Goal: Transaction & Acquisition: Purchase product/service

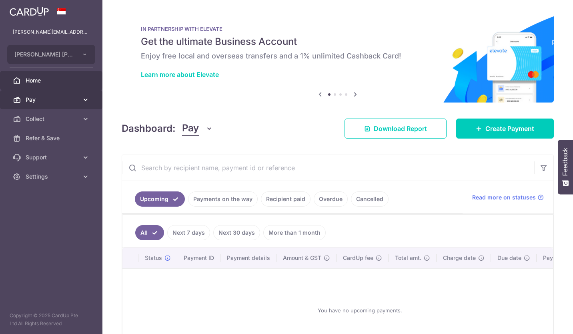
click at [48, 101] on span "Pay" at bounding box center [52, 100] width 53 height 8
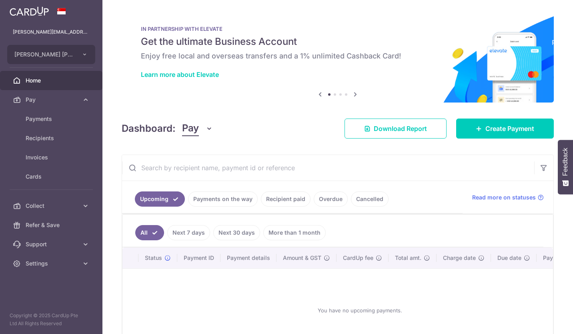
click at [46, 120] on div at bounding box center [289, 168] width 579 height 337
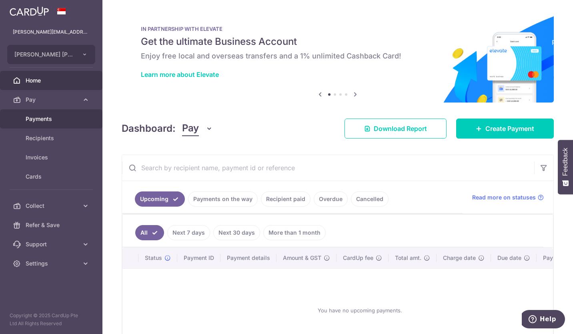
click at [53, 117] on span "Payments" at bounding box center [52, 119] width 53 height 8
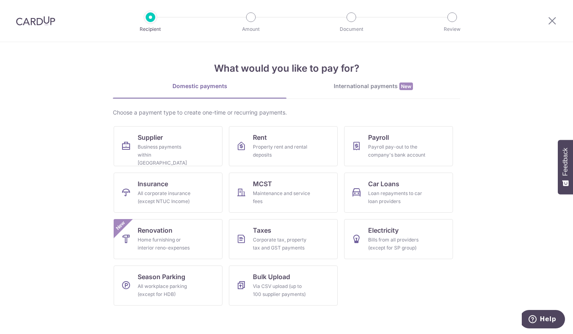
click at [388, 85] on div "International payments New" at bounding box center [374, 86] width 174 height 8
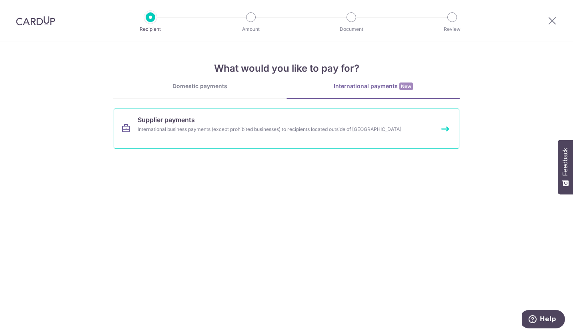
click at [295, 134] on link "Supplier payments International business payments (except prohibited businesses…" at bounding box center [287, 129] width 346 height 40
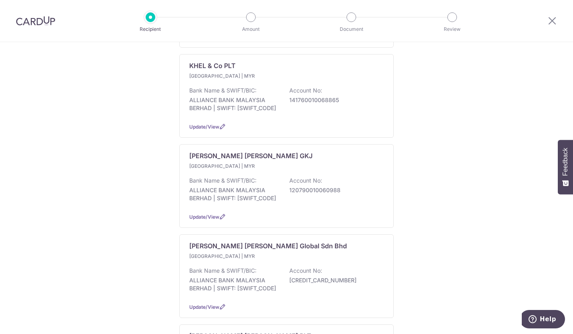
scroll to position [512, 0]
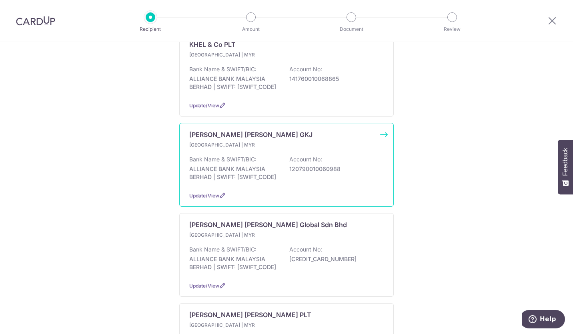
click at [382, 130] on div "MCMILLAN WOODS GKJ Malaysia | MYR Bank Name & SWIFT/BIC: ALLIANCE BANK MALAYSIA…" at bounding box center [286, 165] width 215 height 84
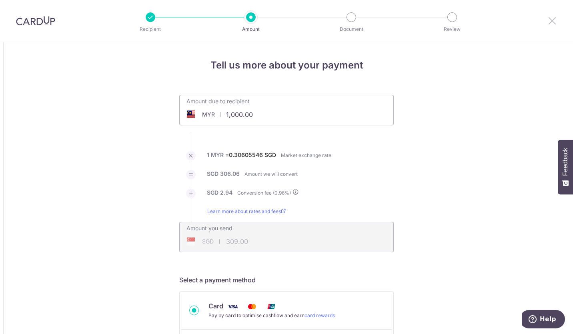
click at [555, 19] on icon at bounding box center [553, 21] width 10 height 10
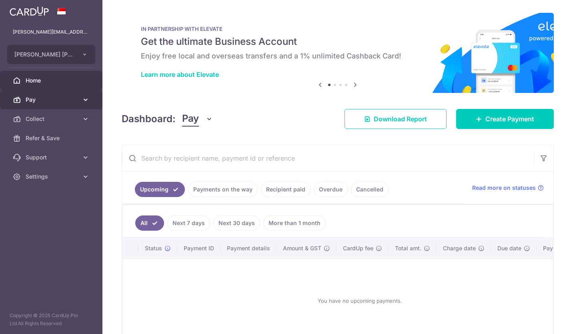
click at [39, 102] on span "Pay" at bounding box center [52, 100] width 53 height 8
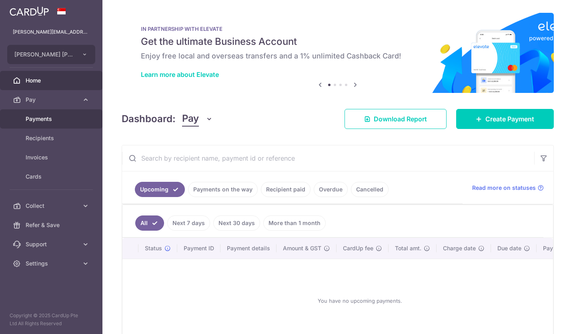
click at [46, 118] on span "Payments" at bounding box center [52, 119] width 53 height 8
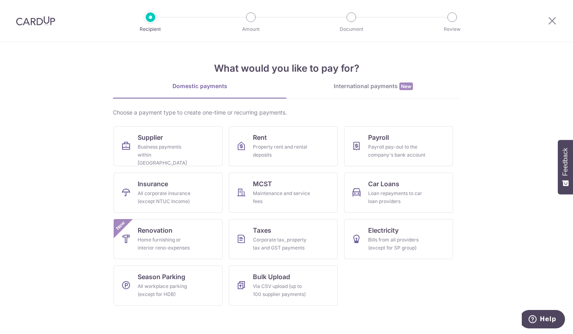
click at [358, 85] on div "International payments New" at bounding box center [374, 86] width 174 height 8
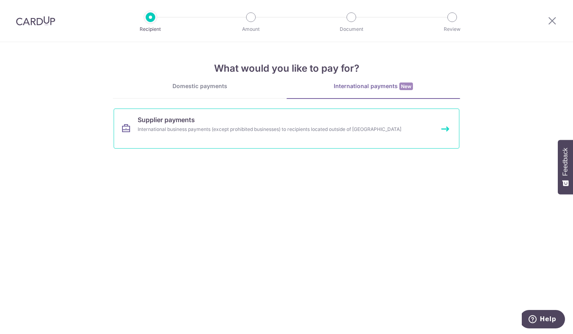
click at [424, 133] on link "Supplier payments International business payments (except prohibited businesses…" at bounding box center [287, 129] width 346 height 40
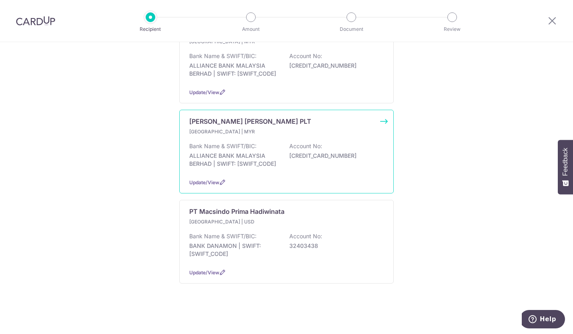
scroll to position [393, 0]
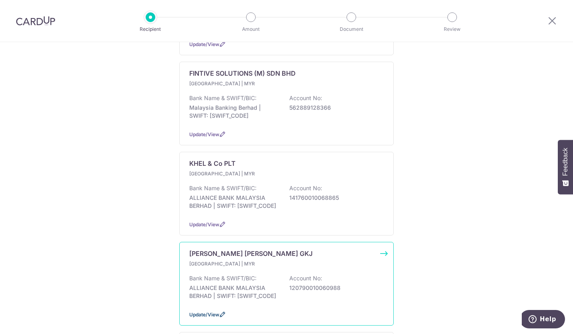
click at [195, 314] on span "Update/View" at bounding box center [204, 315] width 30 height 6
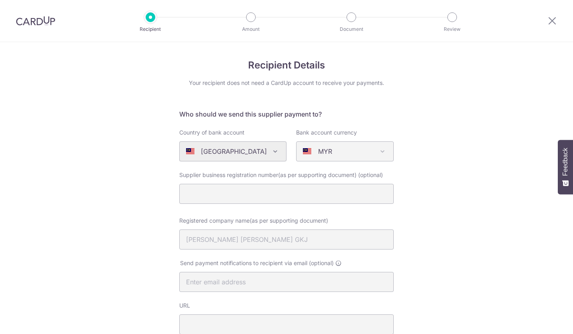
select select "6764"
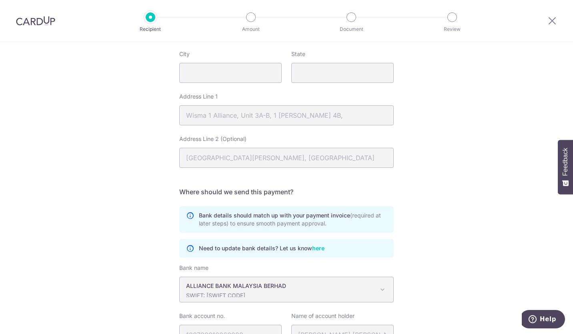
scroll to position [411, 0]
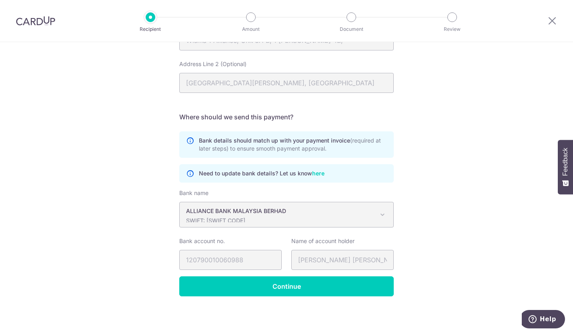
click at [319, 173] on link "here" at bounding box center [318, 173] width 12 height 8
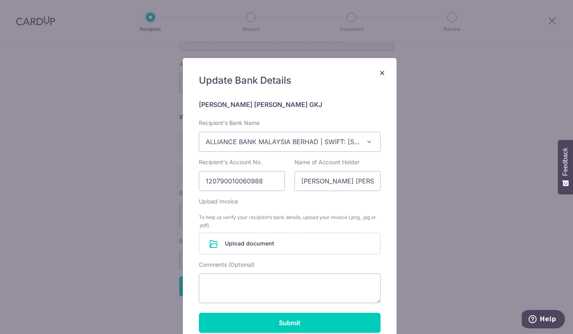
scroll to position [73, 0]
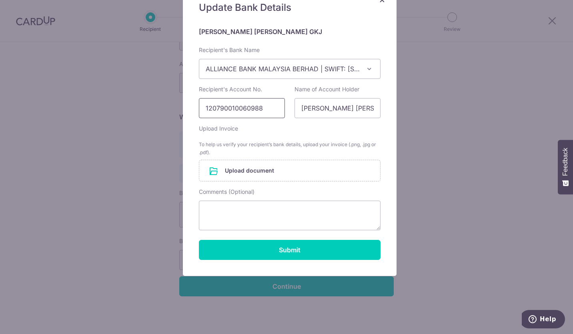
click at [239, 108] on input "120790010060988" at bounding box center [242, 108] width 86 height 20
type input "120790010095098"
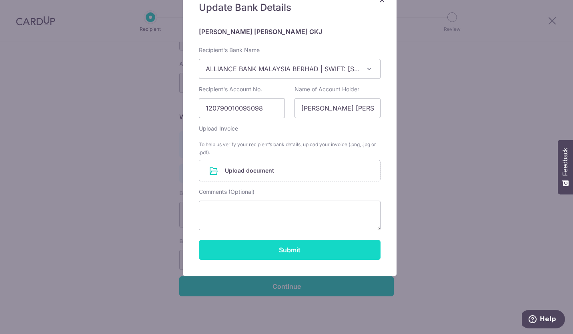
click at [306, 248] on button "Submit" at bounding box center [290, 250] width 182 height 20
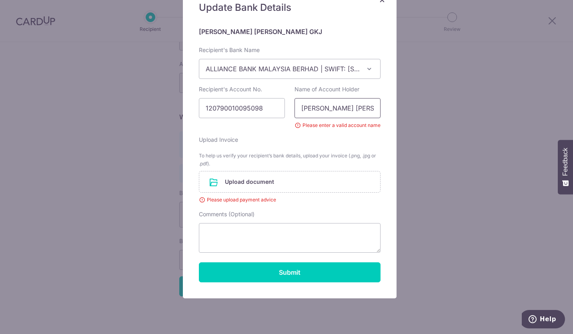
click at [367, 111] on input "MCMILLAN WOODS GKJ" at bounding box center [338, 108] width 86 height 20
drag, startPoint x: 370, startPoint y: 107, endPoint x: 414, endPoint y: 100, distance: 44.6
click at [370, 107] on input "MCMILLAN WOODS GKJ PLTJ" at bounding box center [338, 108] width 86 height 20
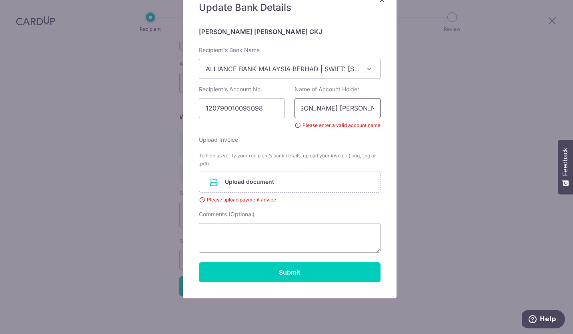
type input "MCMILLAN WOODS GKJ PLT"
click at [414, 210] on div "× Update Bank Details MCMILLAN WOODS GKJ Recipient's Bank Name OCBC Bank (Malay…" at bounding box center [286, 167] width 573 height 334
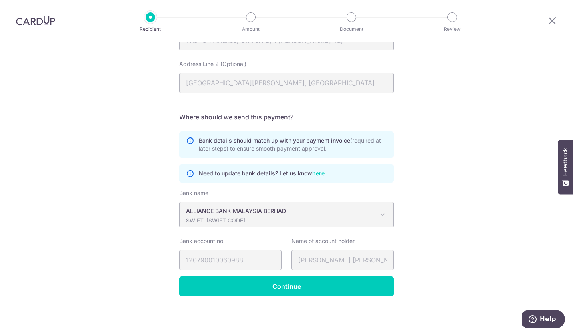
click at [315, 174] on link "here" at bounding box center [318, 173] width 12 height 8
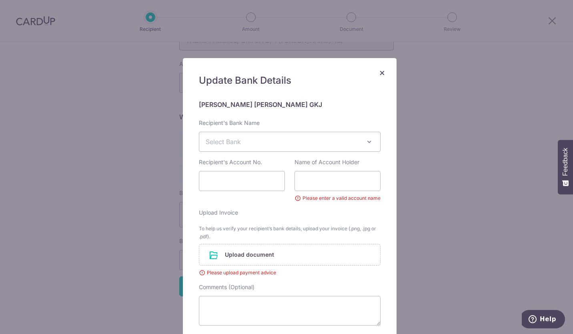
click at [380, 71] on span "×" at bounding box center [382, 72] width 6 height 12
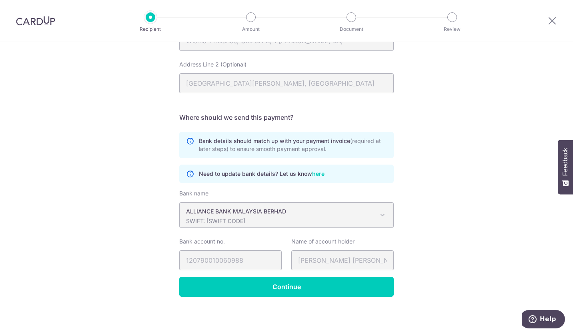
scroll to position [411, 0]
click at [317, 173] on link "here" at bounding box center [318, 173] width 12 height 8
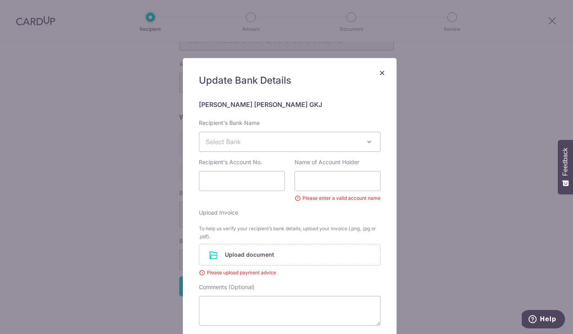
click at [353, 145] on span "Select Bank" at bounding box center [289, 141] width 181 height 19
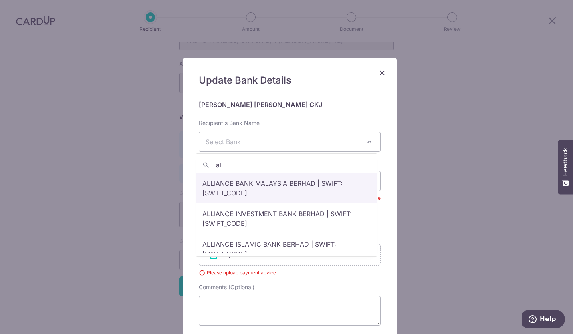
type input "all"
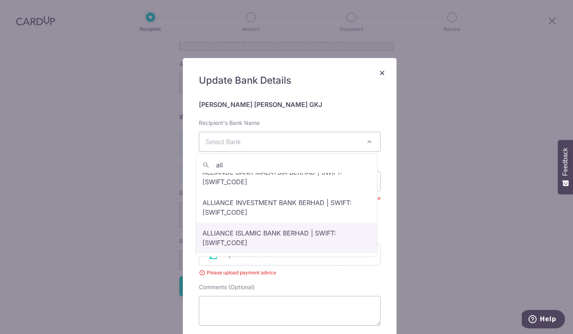
scroll to position [0, 0]
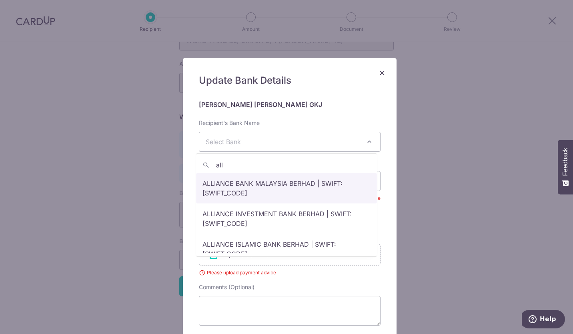
select select "6764"
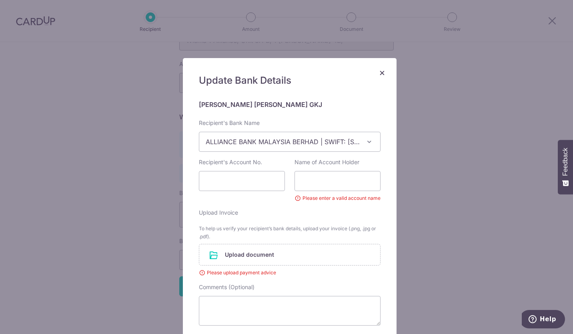
scroll to position [95, 0]
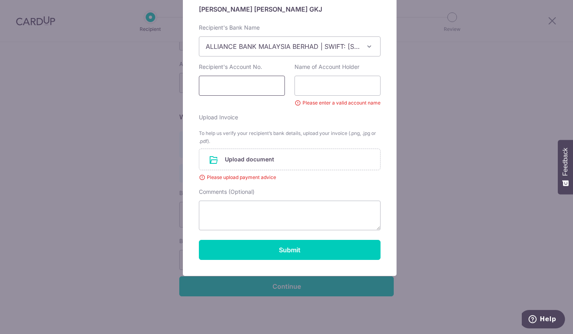
click at [245, 90] on input "Recipient's Account No." at bounding box center [242, 86] width 86 height 20
type input "120790010095098"
click at [326, 88] on input "Name of Account Holder" at bounding box center [338, 86] width 86 height 20
click at [494, 132] on div "× Update Bank Details MCMILLAN WOODS GKJ Recipient's Bank Name OCBC Bank (Malay…" at bounding box center [286, 167] width 573 height 334
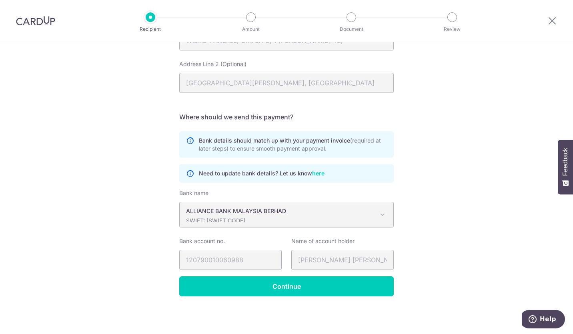
click at [316, 173] on link "here" at bounding box center [318, 173] width 12 height 8
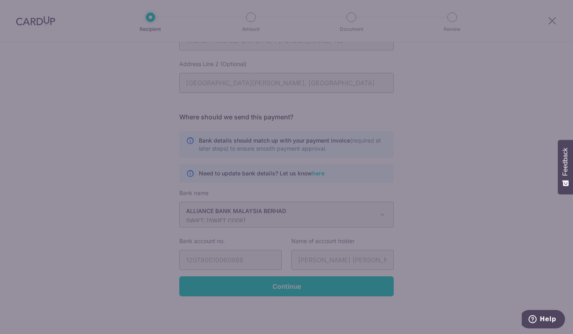
scroll to position [0, 0]
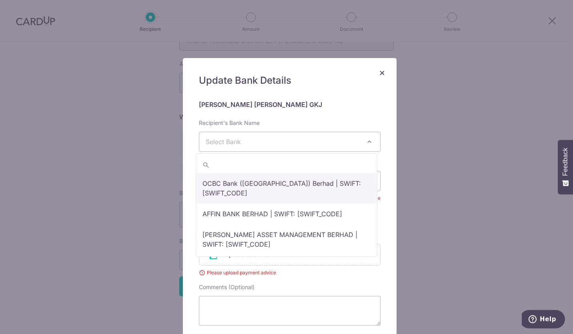
click at [317, 143] on span "Select Bank" at bounding box center [289, 141] width 181 height 19
click at [302, 138] on span "Select Bank" at bounding box center [289, 141] width 181 height 19
click at [300, 138] on span "Select Bank" at bounding box center [289, 141] width 181 height 19
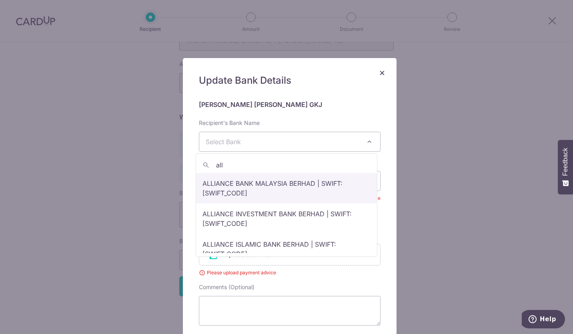
type input "all"
select select "6764"
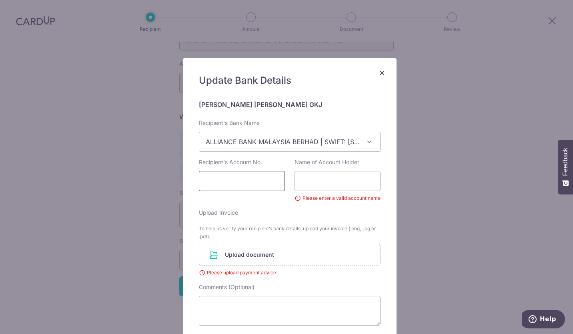
click at [231, 185] on input "Recipient's Account No." at bounding box center [242, 181] width 86 height 20
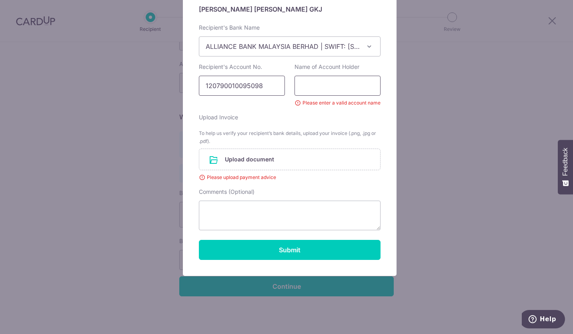
type input "120790010095098"
drag, startPoint x: 312, startPoint y: 85, endPoint x: 328, endPoint y: 87, distance: 15.7
click at [312, 86] on input "Name of Account Holder" at bounding box center [338, 86] width 86 height 20
click at [523, 68] on div "× Update Bank Details MCMILLAN WOODS GKJ Recipient's Bank Name OCBC Bank (Malay…" at bounding box center [286, 167] width 573 height 334
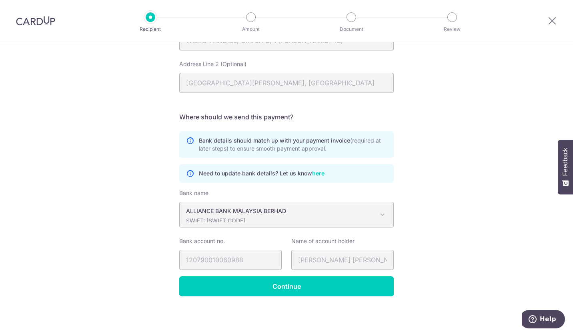
click at [317, 174] on link "here" at bounding box center [318, 173] width 12 height 8
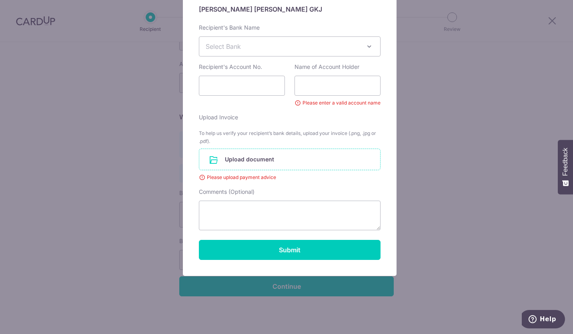
scroll to position [0, 0]
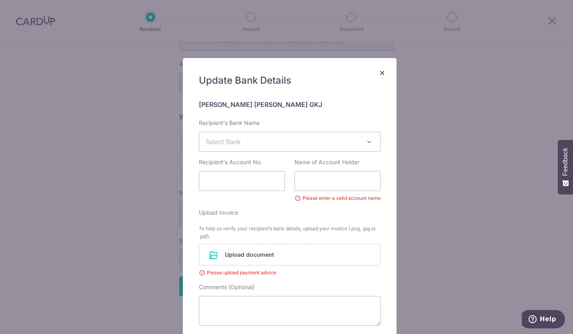
click at [259, 144] on span "Select Bank" at bounding box center [289, 141] width 181 height 19
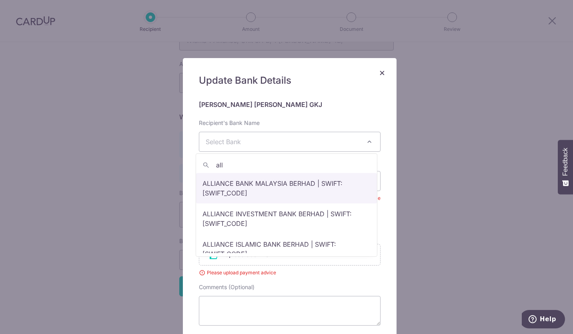
type input "all"
select select "6764"
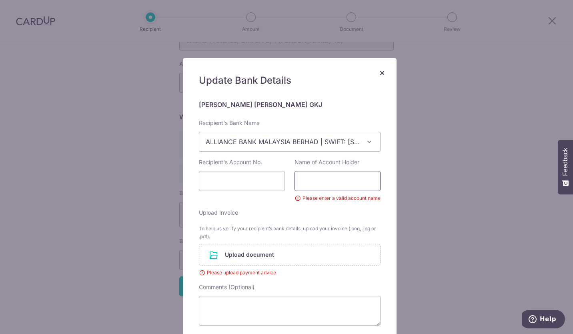
click at [316, 185] on input "Name of Account Holder" at bounding box center [338, 181] width 86 height 20
click at [324, 177] on input "Name of Account Holder" at bounding box center [338, 181] width 86 height 20
type input "MCMILLAN WOODS GKJ PLT"
click at [238, 183] on input "Recipient's Account No." at bounding box center [242, 181] width 86 height 20
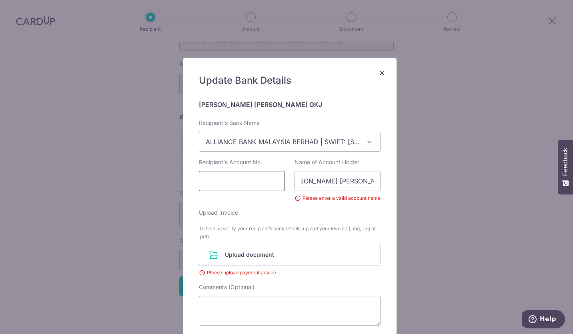
scroll to position [0, 0]
type input "120790010095098"
click at [212, 257] on input "file" at bounding box center [289, 254] width 181 height 21
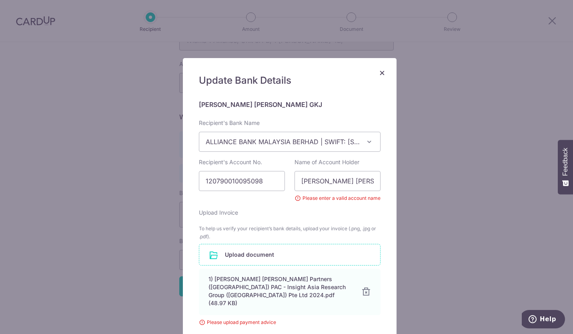
scroll to position [137, 0]
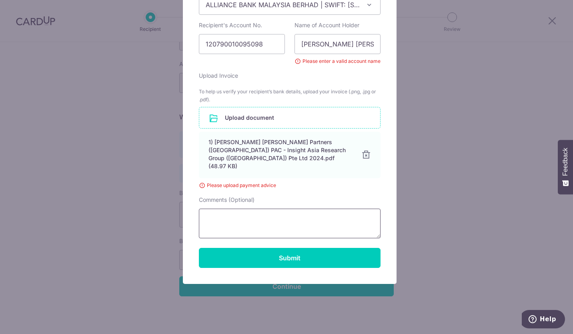
click at [255, 219] on textarea "Comments (Optional)" at bounding box center [290, 224] width 182 height 30
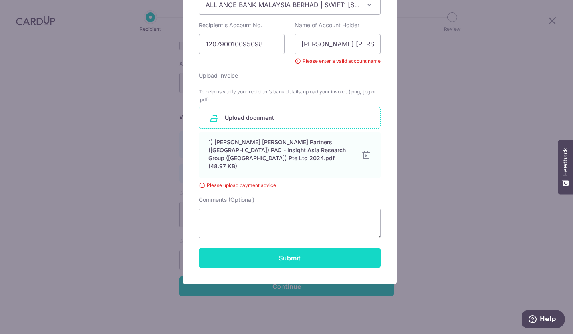
click at [296, 253] on button "Submit" at bounding box center [290, 258] width 182 height 20
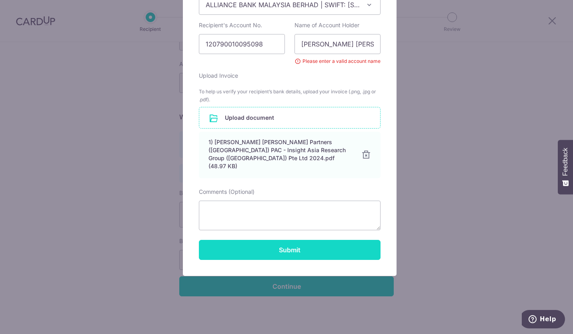
scroll to position [129, 0]
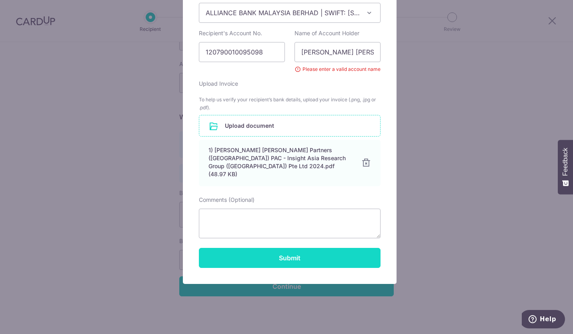
click at [294, 250] on button "Submit" at bounding box center [290, 258] width 182 height 20
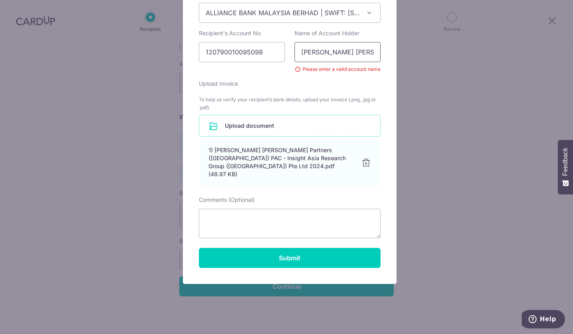
click at [298, 52] on input "MCMILLAN WOODS GKJ PLT" at bounding box center [338, 52] width 86 height 20
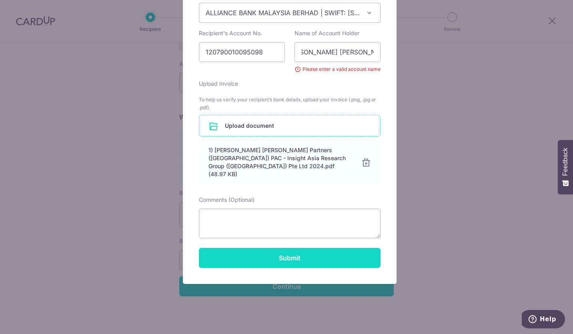
scroll to position [0, 0]
click at [275, 253] on button "Submit" at bounding box center [290, 258] width 182 height 20
click at [289, 249] on button "Submit" at bounding box center [290, 258] width 182 height 20
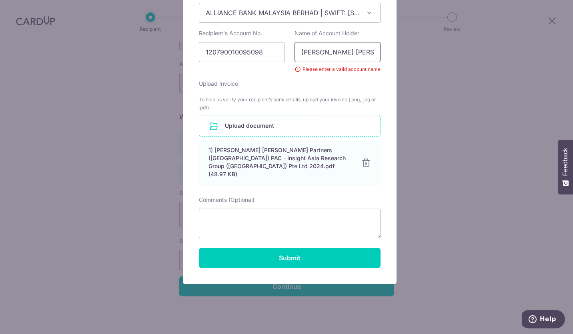
click at [333, 52] on input "MCMILLAN WOODS GKJ PLT" at bounding box center [338, 52] width 86 height 20
click at [295, 70] on div "Please enter a valid account name" at bounding box center [338, 69] width 86 height 8
click at [374, 69] on div "Please enter a valid account name" at bounding box center [338, 69] width 86 height 8
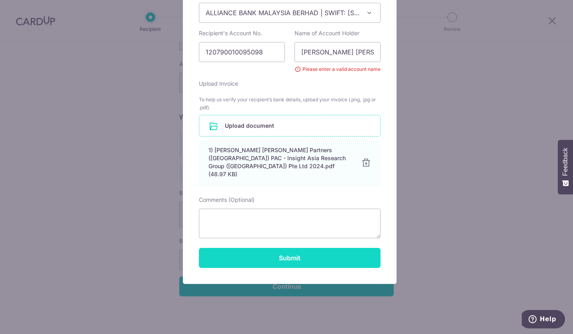
click at [295, 249] on button "Submit" at bounding box center [290, 258] width 182 height 20
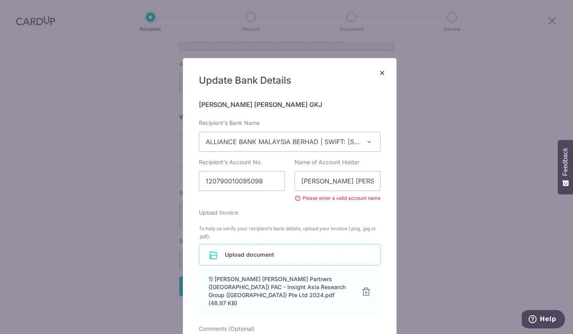
scroll to position [129, 0]
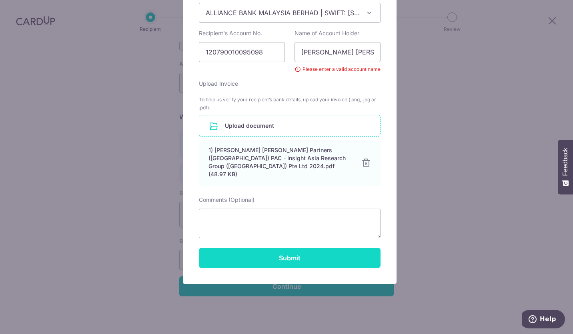
click at [270, 248] on button "Submit" at bounding box center [290, 258] width 182 height 20
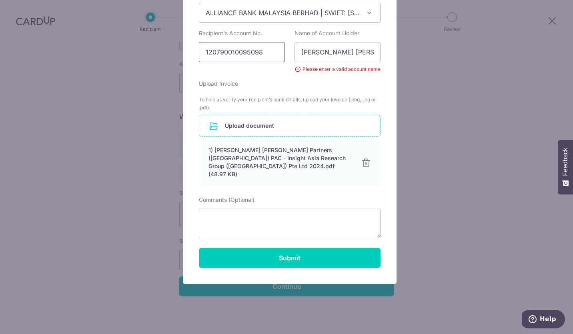
click at [202, 53] on input "120790010095098" at bounding box center [242, 52] width 86 height 20
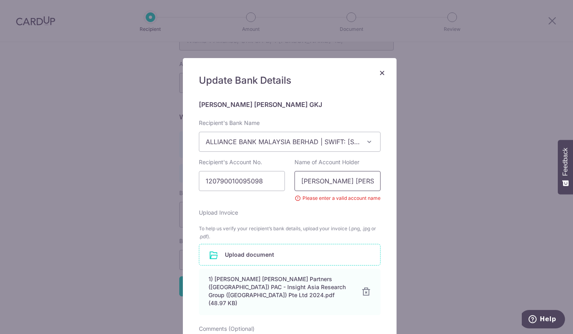
click at [368, 182] on input "MCMILLAN WOODS GKJ PLT" at bounding box center [338, 181] width 86 height 20
drag, startPoint x: 297, startPoint y: 181, endPoint x: 386, endPoint y: 187, distance: 89.1
click at [386, 187] on div "Update Bank Details MCMILLAN WOODS GKJ Recipient's Bank Name OCBC Bank (Malaysi…" at bounding box center [290, 235] width 214 height 355
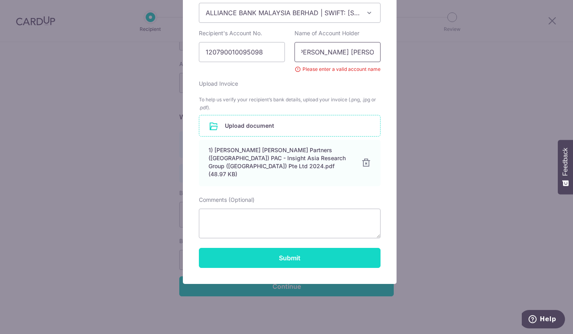
type input "Mcmillan Woods GKJ PLT"
click at [257, 250] on button "Submit" at bounding box center [290, 258] width 182 height 20
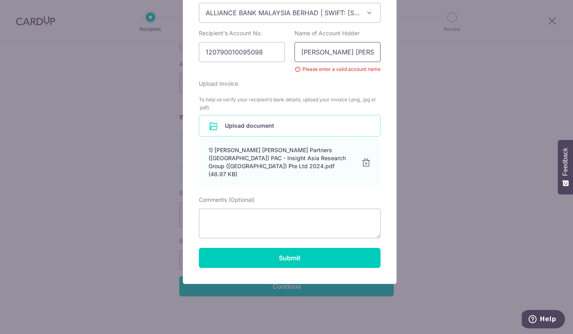
scroll to position [0, 5]
drag, startPoint x: 295, startPoint y: 52, endPoint x: 384, endPoint y: 60, distance: 88.8
click at [384, 60] on div "Update Bank Details MCMILLAN WOODS GKJ Recipient's Bank Name OCBC Bank (Malaysi…" at bounding box center [290, 106] width 214 height 355
click at [357, 59] on input "Mcmillan Woods GKJ PLT" at bounding box center [338, 52] width 86 height 20
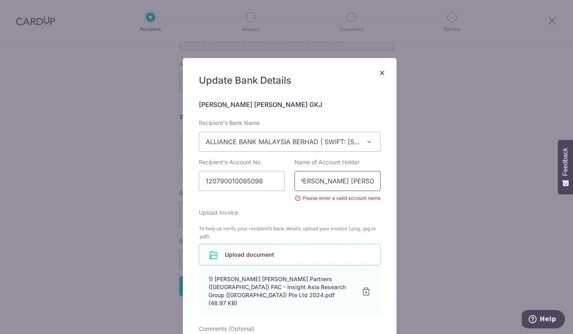
scroll to position [129, 0]
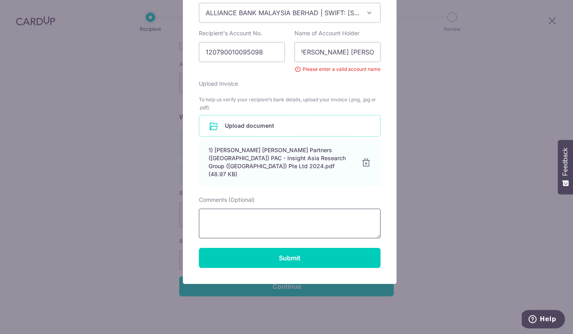
click at [264, 209] on textarea "Comments (Optional)" at bounding box center [290, 224] width 182 height 30
type textarea "pls see attached"
click at [269, 260] on div "Update Bank Details MCMILLAN WOODS GKJ Recipient's Bank Name OCBC Bank (Malaysi…" at bounding box center [290, 106] width 214 height 355
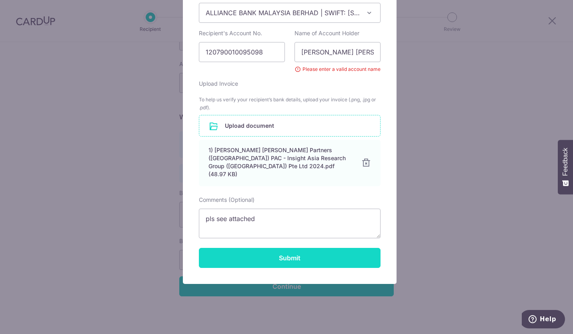
click at [284, 251] on button "Submit" at bounding box center [290, 258] width 182 height 20
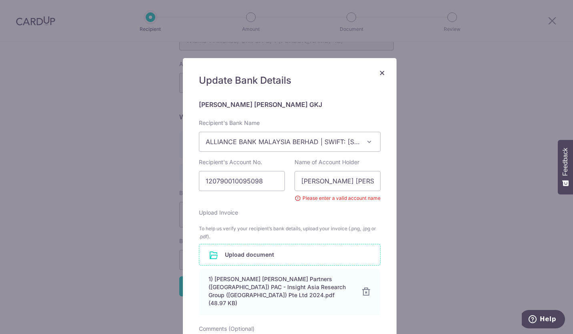
scroll to position [129, 0]
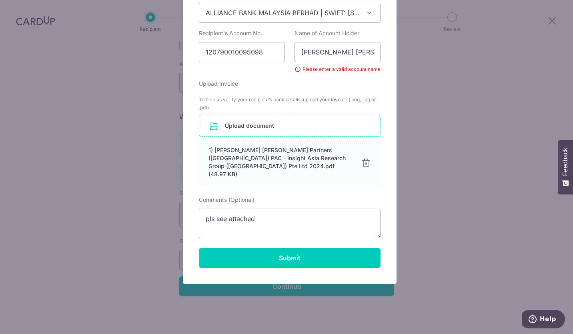
click at [295, 69] on div "Please enter a valid account name" at bounding box center [338, 69] width 86 height 8
click at [379, 69] on div "Name of Account Holder Mcmillan Woods GKJ PLT Please enter a valid account name" at bounding box center [338, 51] width 96 height 44
click at [373, 53] on input "Mcmillan Woods GKJ PLT" at bounding box center [338, 52] width 86 height 20
click at [350, 52] on input "Mcmillan Woods GKJ PLT" at bounding box center [338, 52] width 86 height 20
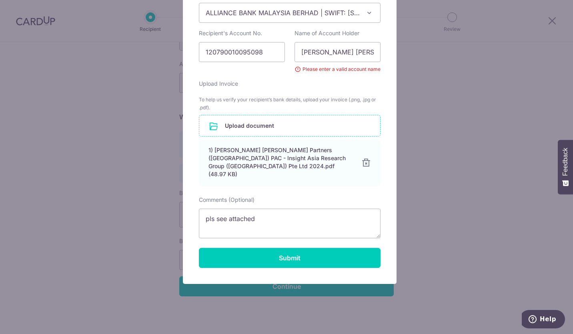
click at [476, 171] on div "× Update Bank Details MCMILLAN WOODS GKJ Recipient's Bank Name OCBC Bank (Malay…" at bounding box center [286, 167] width 573 height 334
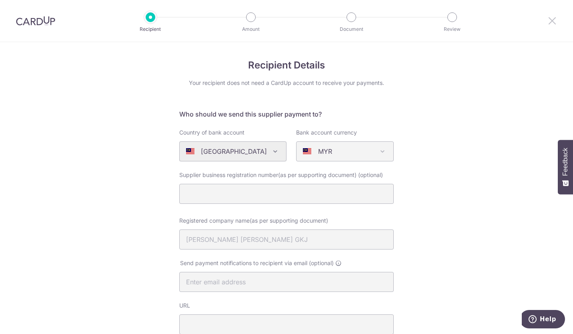
drag, startPoint x: 553, startPoint y: 23, endPoint x: 332, endPoint y: 43, distance: 222.0
click at [554, 22] on icon at bounding box center [553, 21] width 10 height 10
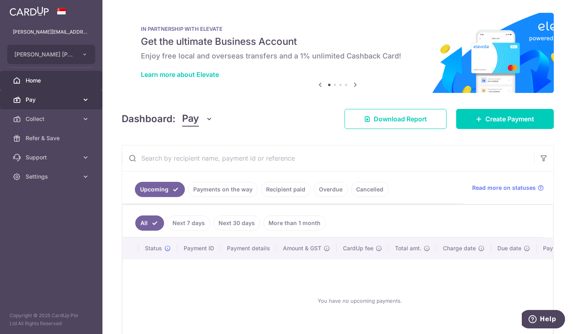
click at [42, 99] on span "Pay" at bounding box center [52, 100] width 53 height 8
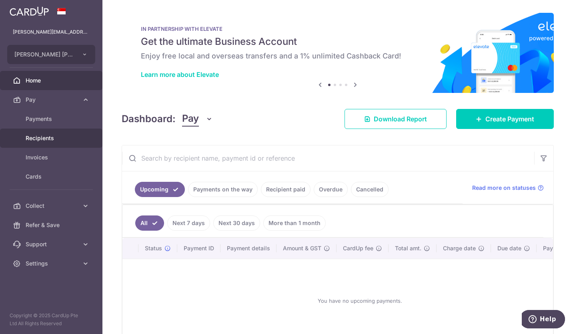
click at [48, 141] on span "Recipients" at bounding box center [52, 138] width 53 height 8
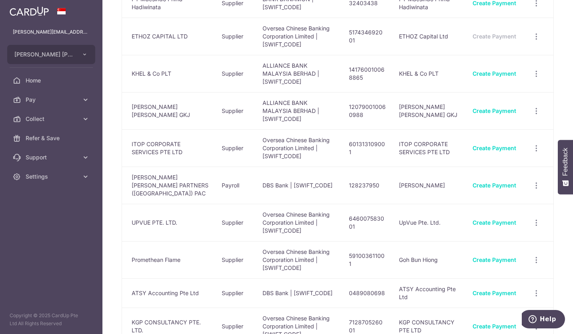
scroll to position [208, 0]
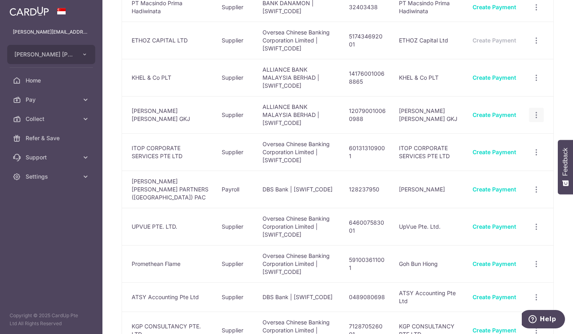
click at [533, 111] on icon "button" at bounding box center [537, 115] width 8 height 8
click at [502, 132] on span "View/Edit" at bounding box center [510, 137] width 54 height 10
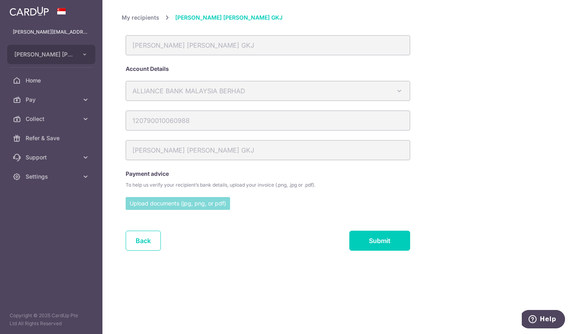
click at [191, 203] on input "file" at bounding box center [178, 203] width 105 height 12
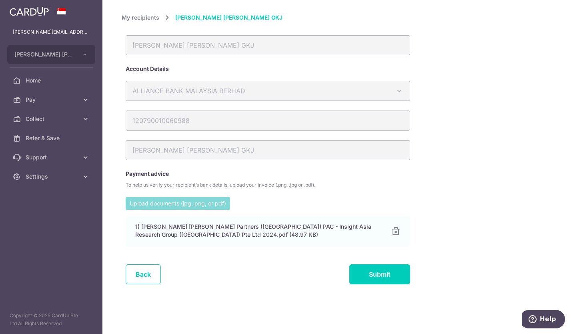
click at [217, 109] on div "ALLIANCE BANK MALAYSIA BERHAD Australia & New Zealand Banking Group Bank of Chi…" at bounding box center [268, 96] width 293 height 30
click at [149, 18] on link "My recipients" at bounding box center [141, 18] width 38 height 10
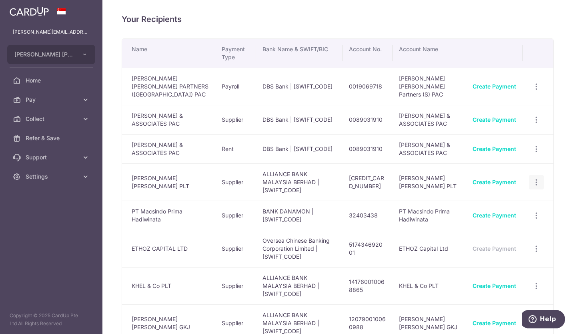
click at [533, 178] on icon "button" at bounding box center [537, 182] width 8 height 8
click at [467, 200] on icon at bounding box center [472, 204] width 10 height 10
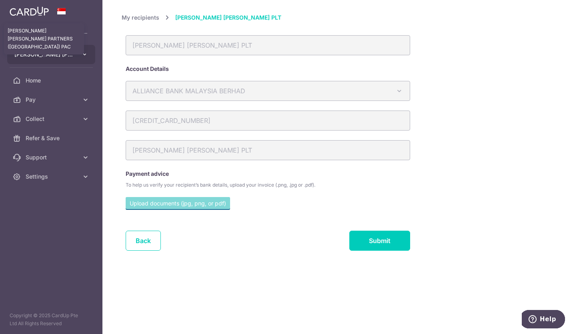
click at [42, 57] on span "[PERSON_NAME] [PERSON_NAME] PARTNERS ([GEOGRAPHIC_DATA]) PAC" at bounding box center [43, 54] width 59 height 8
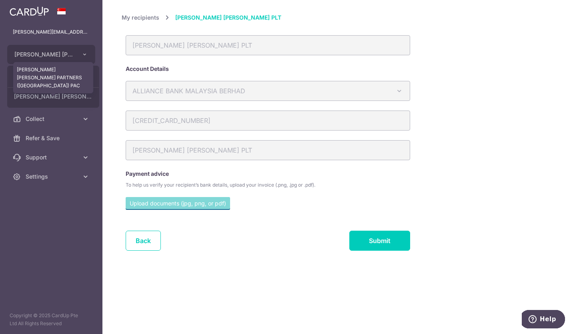
click at [39, 101] on link "[PERSON_NAME] [PERSON_NAME] PARTNERS ([GEOGRAPHIC_DATA]) PAC" at bounding box center [53, 96] width 91 height 14
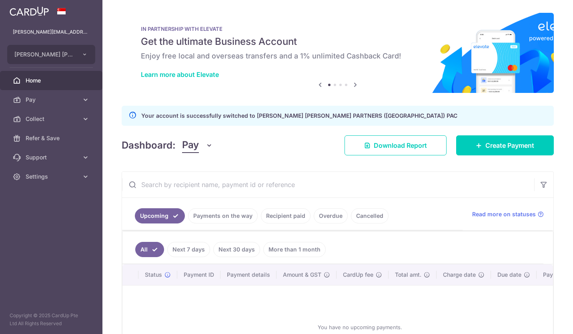
click at [37, 78] on span "Home" at bounding box center [52, 80] width 53 height 8
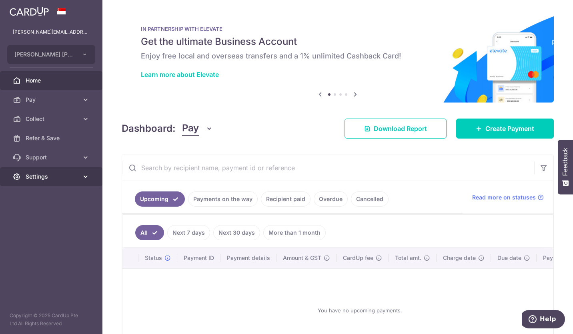
click at [86, 175] on icon at bounding box center [86, 177] width 8 height 8
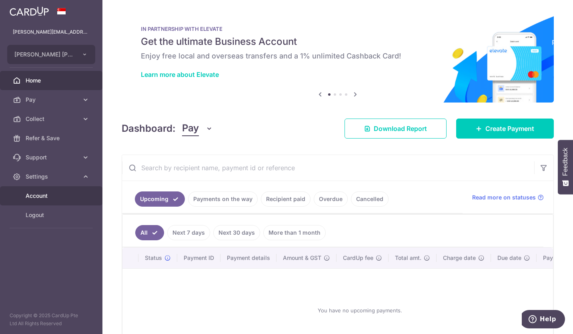
click at [42, 194] on span "Account" at bounding box center [52, 196] width 53 height 8
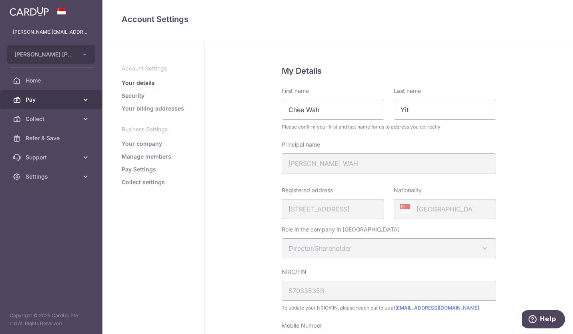
click at [32, 100] on span "Pay" at bounding box center [52, 100] width 53 height 8
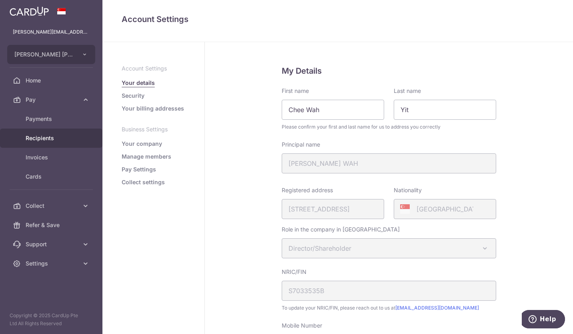
click at [51, 137] on span "Recipients" at bounding box center [52, 138] width 53 height 8
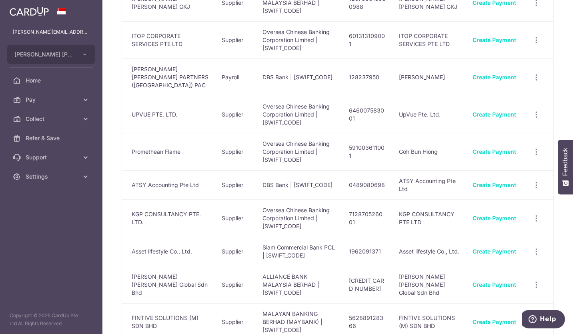
scroll to position [777, 0]
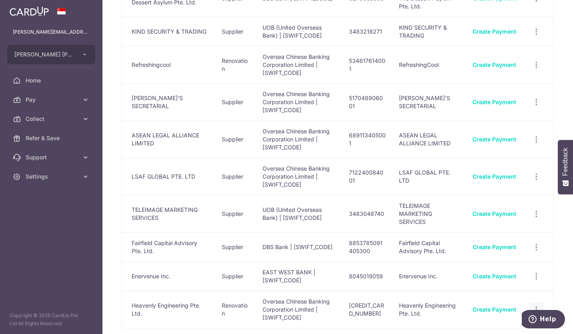
click at [535, 305] on icon "button" at bounding box center [537, 309] width 8 height 8
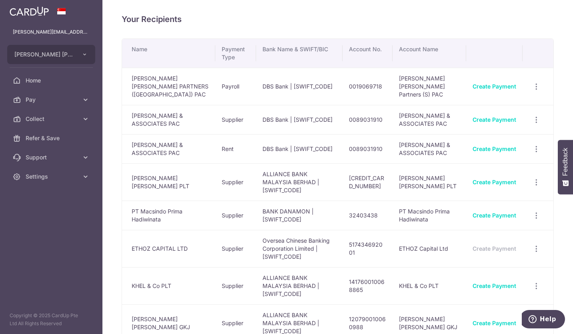
scroll to position [320, 0]
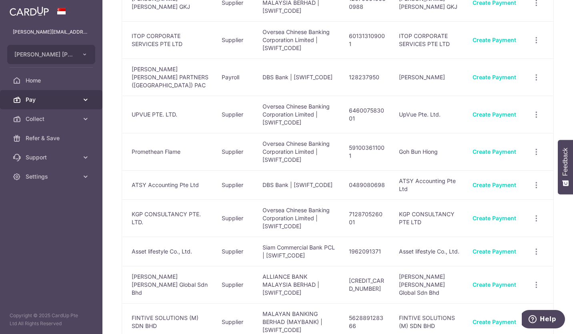
click at [76, 94] on link "Pay" at bounding box center [51, 99] width 102 height 19
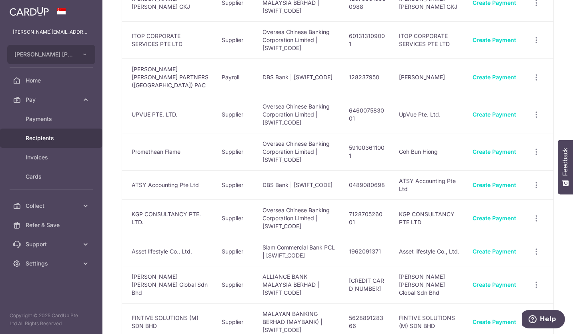
click at [48, 136] on span "Recipients" at bounding box center [52, 138] width 53 height 8
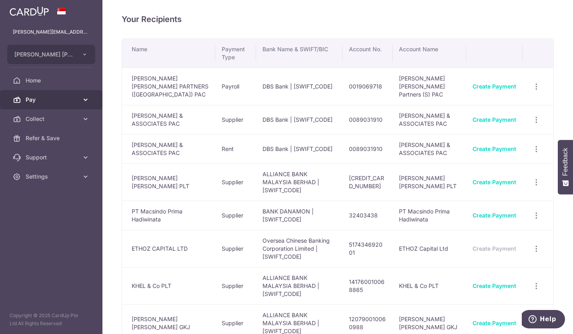
click at [49, 97] on span "Pay" at bounding box center [52, 100] width 53 height 8
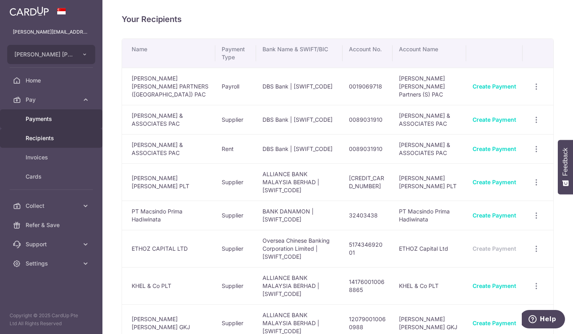
click at [53, 121] on span "Payments" at bounding box center [52, 119] width 53 height 8
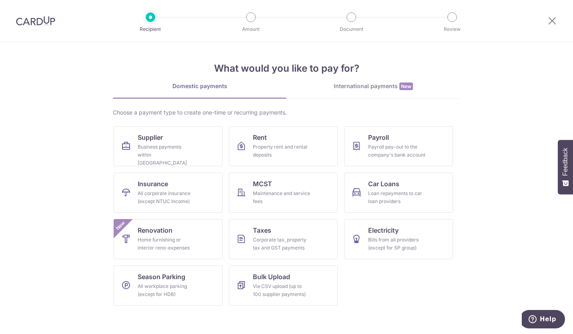
click at [366, 81] on div "What would you like to pay for? Domestic payments International payments New Ch…" at bounding box center [287, 177] width 348 height 270
click at [367, 82] on div "International payments New" at bounding box center [374, 86] width 174 height 8
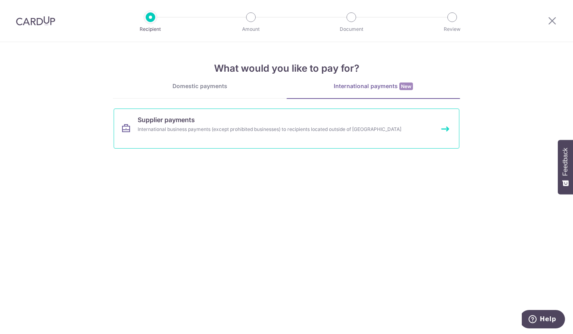
click at [448, 130] on link "Supplier payments International business payments (except prohibited businesses…" at bounding box center [287, 129] width 346 height 40
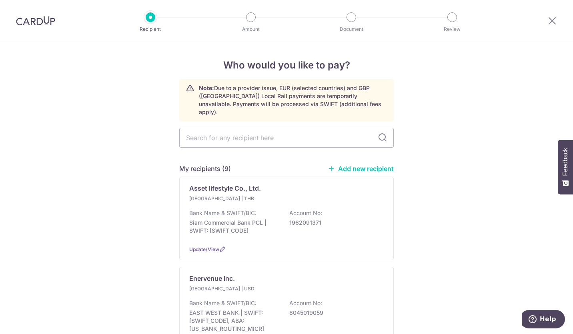
click at [377, 165] on link "Add new recipient" at bounding box center [361, 169] width 66 height 8
select select
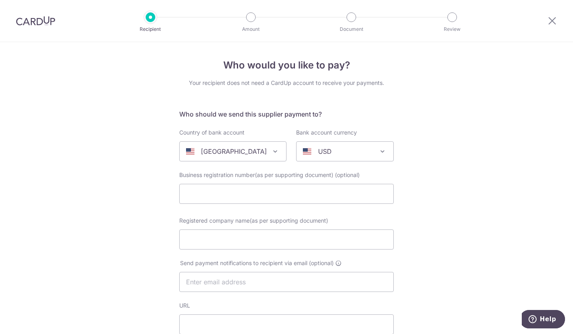
click at [271, 148] on span at bounding box center [276, 152] width 10 height 10
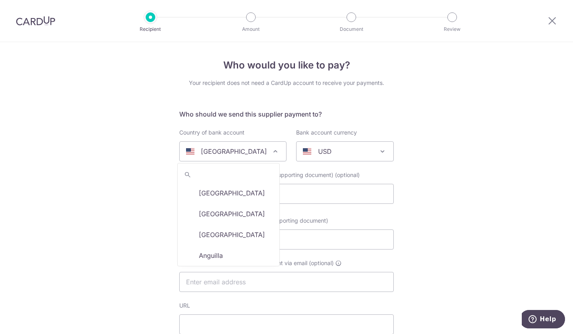
scroll to position [2465, 0]
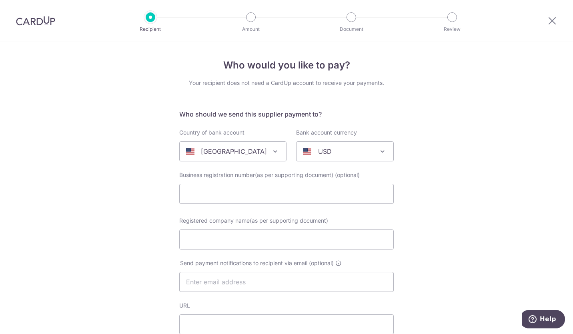
click at [240, 154] on div "United States" at bounding box center [226, 152] width 81 height 10
click at [271, 148] on span at bounding box center [276, 152] width 10 height 10
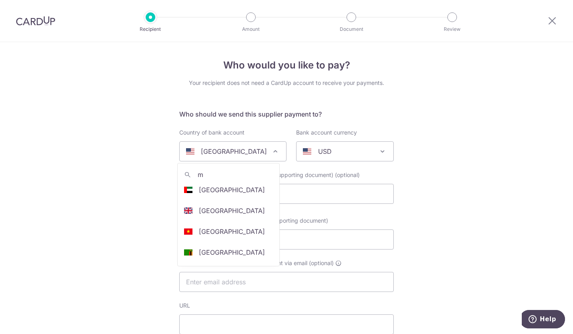
scroll to position [0, 0]
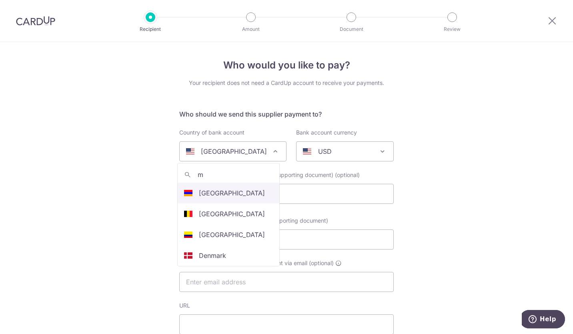
type input "Malaysia"
select select "159"
type input "www.heavenlyengineering.com"
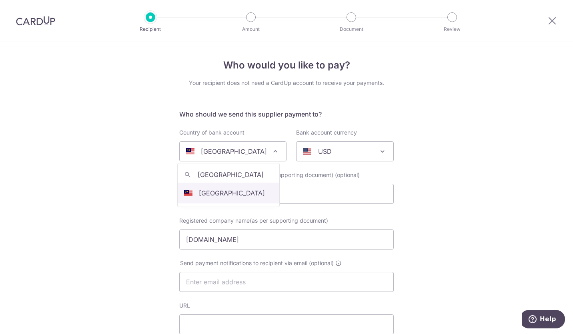
select select "Malaysia"
select select
click at [386, 154] on span "AUD" at bounding box center [345, 151] width 97 height 19
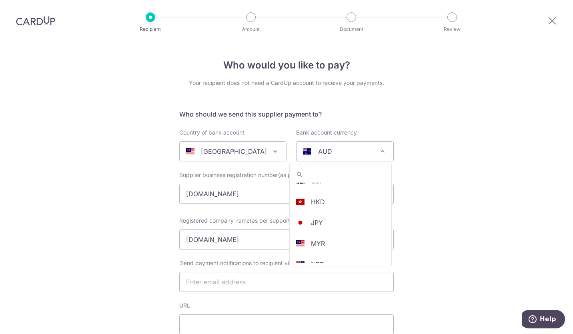
scroll to position [119, 0]
select select "4"
drag, startPoint x: 293, startPoint y: 193, endPoint x: 153, endPoint y: 173, distance: 141.1
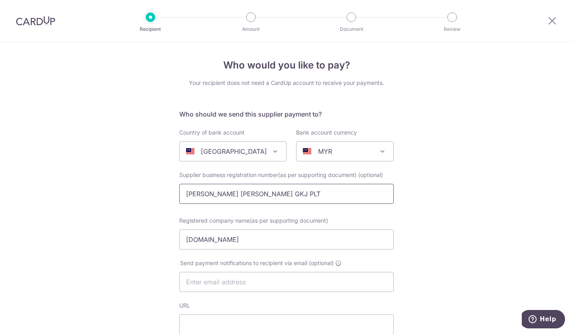
drag, startPoint x: 316, startPoint y: 194, endPoint x: 153, endPoint y: 183, distance: 162.9
type input "MCMILLAN WOODS GKJ PLT"
drag, startPoint x: 310, startPoint y: 241, endPoint x: 151, endPoint y: 239, distance: 159.0
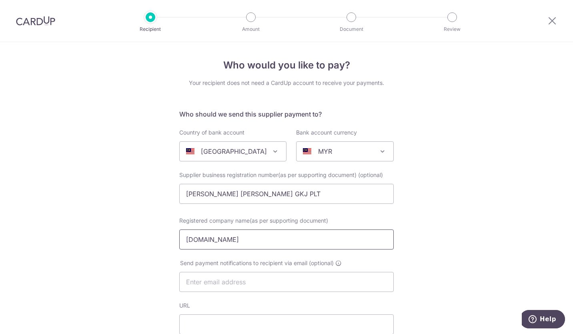
paste input "MCMILLAN WOODS GKJ PLT"
type input "MCMILLAN WOODS GKJ PLT"
drag, startPoint x: 299, startPoint y: 193, endPoint x: 147, endPoint y: 191, distance: 152.6
type input "202406000020"
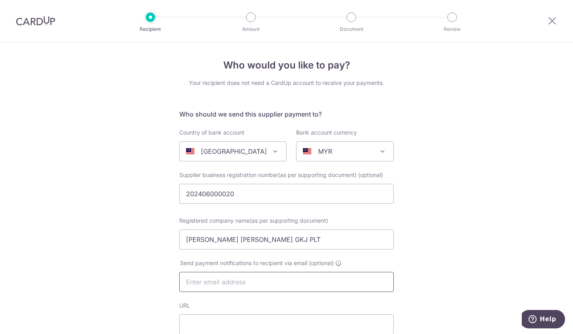
drag, startPoint x: 290, startPoint y: 281, endPoint x: 299, endPoint y: 284, distance: 10.1
click at [290, 281] on input "text" at bounding box center [286, 282] width 215 height 20
type input "general@mcmillanwoodsgkj.com"
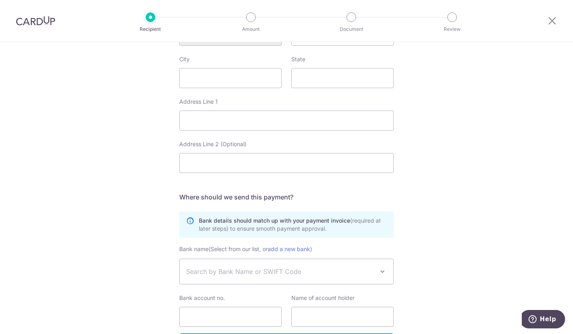
scroll to position [388, 0]
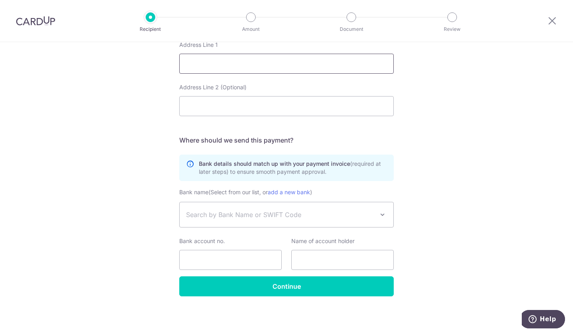
drag, startPoint x: 279, startPoint y: 69, endPoint x: 324, endPoint y: 82, distance: 46.7
click at [279, 69] on input "Address Line 1" at bounding box center [286, 64] width 215 height 20
type input "Wisma 1 Alliance Unit 3A-B 1 Lor Kasawari 4B Taman Eng Ann 41150 Klang Selangor"
click at [248, 215] on span "Search by Bank Name or SWIFT Code" at bounding box center [280, 215] width 188 height 10
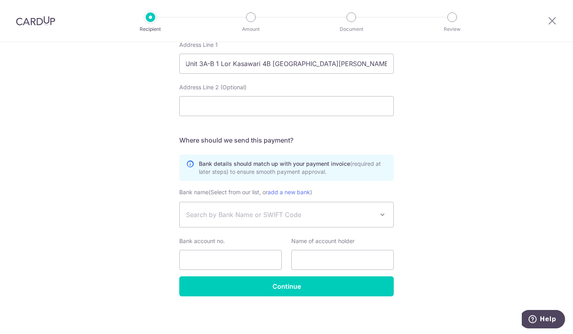
scroll to position [0, 0]
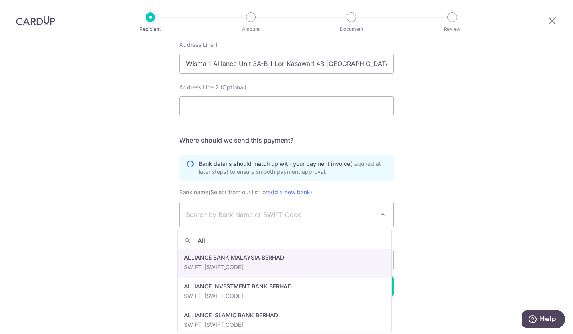
type input "All"
select select "6764"
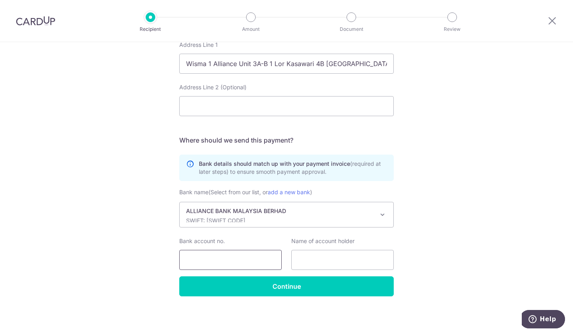
drag, startPoint x: 228, startPoint y: 261, endPoint x: 252, endPoint y: 261, distance: 24.4
click at [228, 261] on input "Bank account no." at bounding box center [230, 260] width 102 height 20
type input "120790010095098"
click at [336, 267] on input "text" at bounding box center [342, 260] width 102 height 20
type input "MCMILLAN WOODS GKJ PLT"
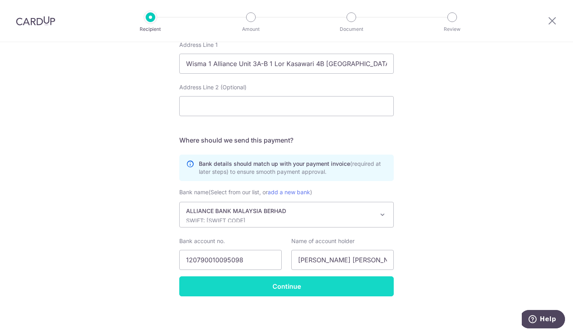
click at [319, 292] on input "Continue" at bounding box center [286, 286] width 215 height 20
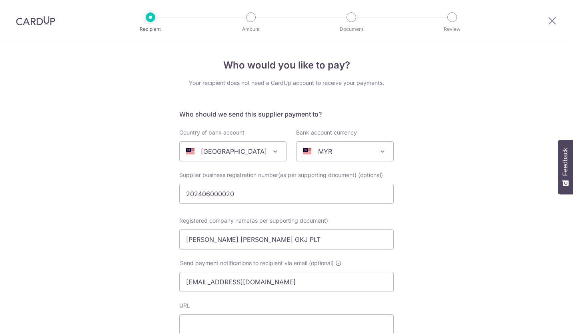
select select "6764"
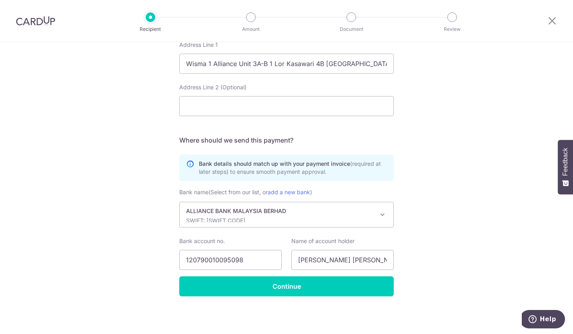
scroll to position [79, 0]
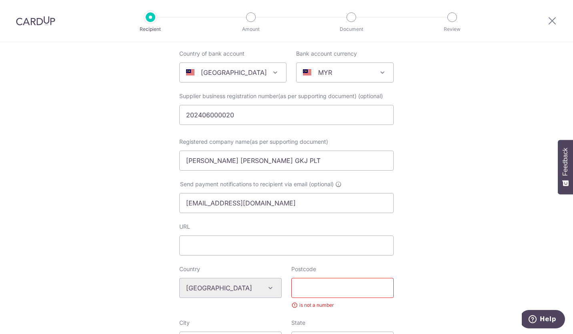
click at [317, 290] on input "Postcode" at bounding box center [342, 288] width 102 height 20
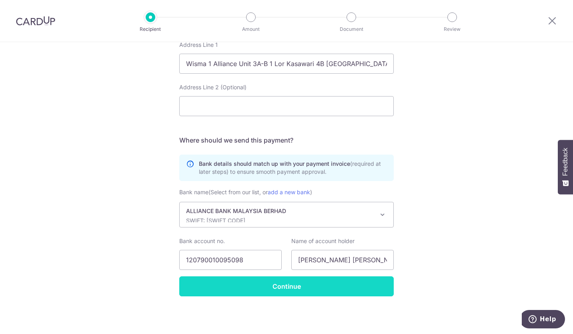
type input "41150"
click at [338, 285] on input "Continue" at bounding box center [286, 286] width 215 height 20
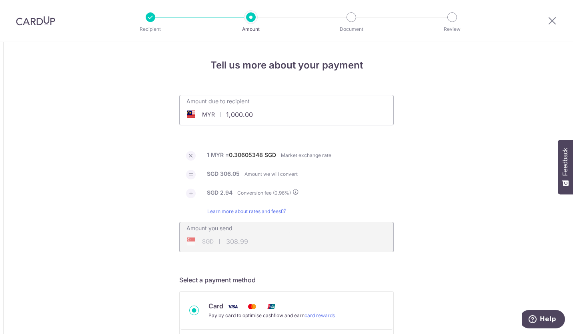
drag, startPoint x: 269, startPoint y: 112, endPoint x: 192, endPoint y: 116, distance: 77.0
click at [192, 116] on div "MYR 1,000.00 1000" at bounding box center [242, 114] width 124 height 18
type input "12,150.00"
type input "3,754.33"
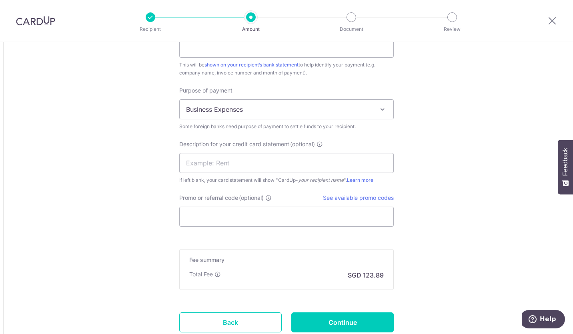
scroll to position [787, 0]
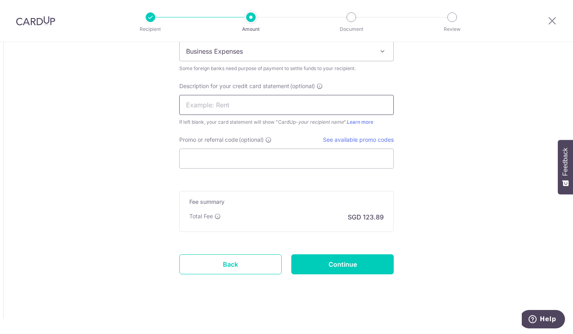
click at [275, 105] on input "text" at bounding box center [286, 105] width 215 height 20
type input "Inv 25175 25151"
click at [233, 160] on input "Promo or referral code (optional)" at bounding box center [286, 159] width 215 height 20
click at [214, 157] on input "Promo or referral code (optional)" at bounding box center [286, 159] width 215 height 20
click at [354, 140] on link "See available promo codes" at bounding box center [358, 139] width 71 height 7
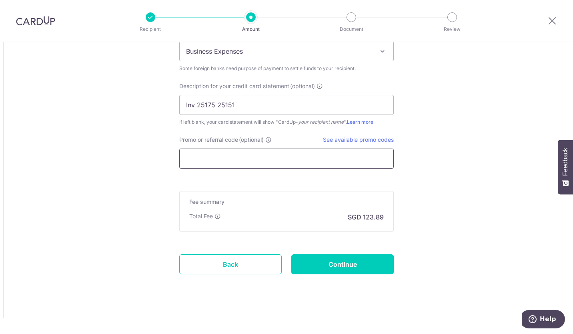
click at [229, 157] on input "Promo or referral code (optional)" at bounding box center [286, 159] width 215 height 20
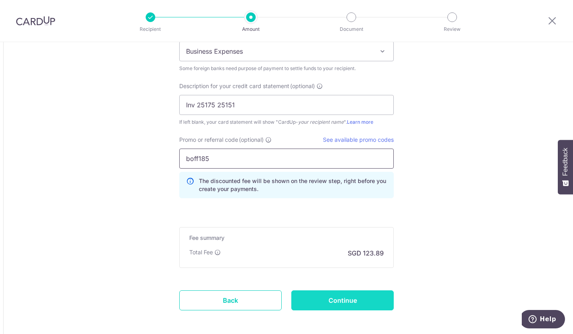
type input "boff185"
click at [320, 303] on input "Continue" at bounding box center [342, 300] width 102 height 20
click at [320, 303] on div "Continue" at bounding box center [343, 300] width 112 height 20
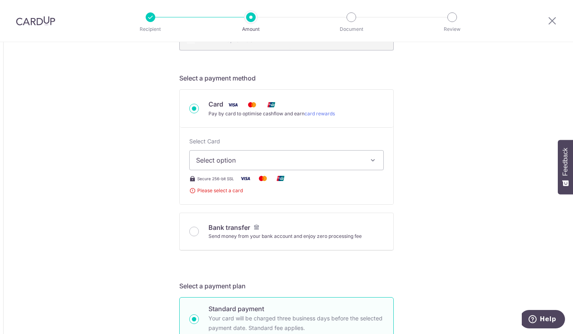
click at [359, 163] on span "Select option" at bounding box center [279, 160] width 167 height 10
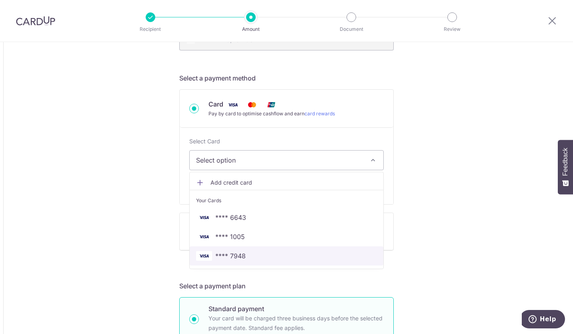
drag, startPoint x: 271, startPoint y: 259, endPoint x: 289, endPoint y: 216, distance: 46.6
click at [271, 259] on span "**** 7948" at bounding box center [286, 256] width 181 height 10
type input "12,150.00"
type input "3,754.52"
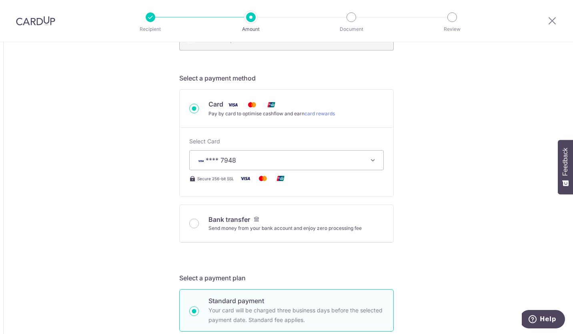
scroll to position [834, 0]
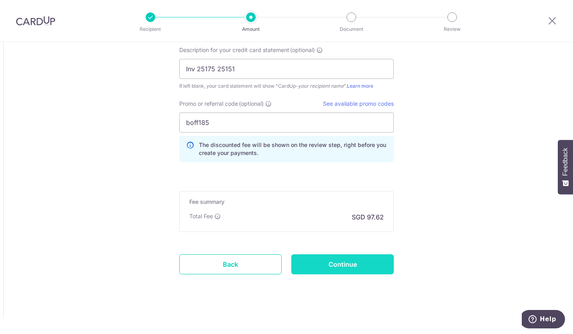
click at [332, 264] on input "Continue" at bounding box center [342, 264] width 102 height 20
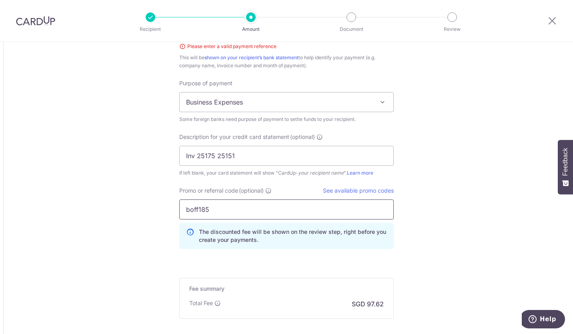
scroll to position [427, 0]
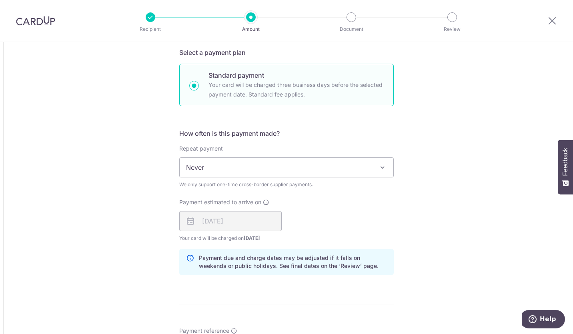
click at [433, 223] on div "Tell us more about your payment Amount due to recipient MYR 12,150.00 12150 1 M…" at bounding box center [286, 178] width 573 height 1127
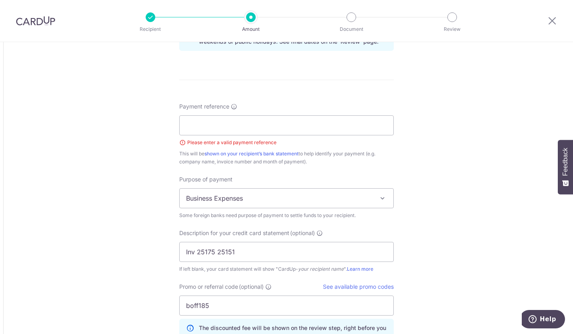
scroll to position [667, 0]
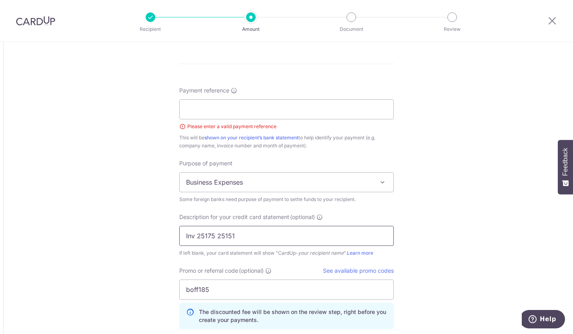
drag, startPoint x: 250, startPoint y: 240, endPoint x: 160, endPoint y: 236, distance: 89.8
click at [286, 112] on input "Payment reference" at bounding box center [286, 109] width 215 height 20
paste input "Inv 25175 25151"
drag, startPoint x: 254, startPoint y: 235, endPoint x: 137, endPoint y: 224, distance: 117.0
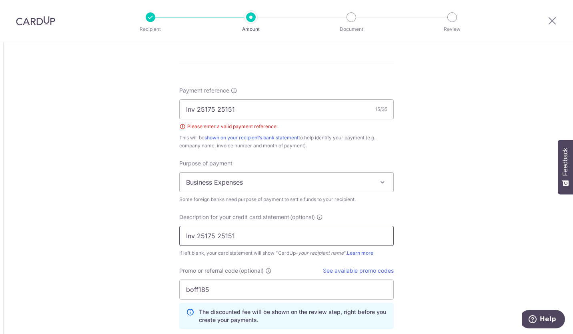
click at [309, 249] on div "If left blank, your card statement will show "CardUp- your recipient name ". Le…" at bounding box center [286, 253] width 215 height 8
click at [307, 238] on input "Inv 25175 25151" at bounding box center [286, 236] width 215 height 20
click at [259, 107] on input "Inv 25175 25151" at bounding box center [286, 109] width 215 height 20
type input "Inv 25175 25151 Insight Asia Vector"
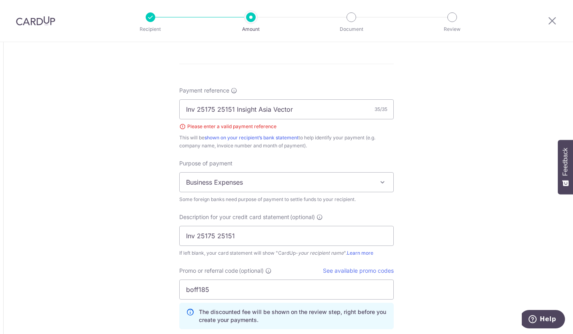
click at [297, 155] on div "Payment reference Inv 25175 25151 Insight Asia Vector 35/35 Please enter a vali…" at bounding box center [286, 210] width 215 height 249
click at [267, 235] on input "Inv 25175 25151" at bounding box center [286, 236] width 215 height 20
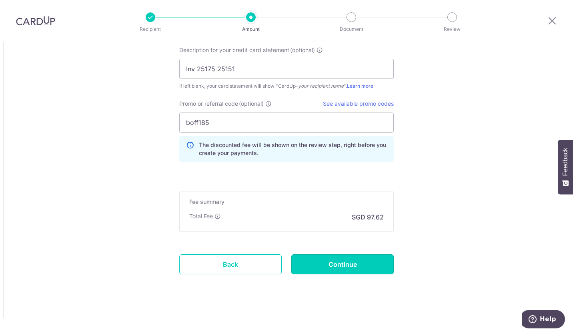
click at [358, 260] on input "Continue" at bounding box center [342, 264] width 102 height 20
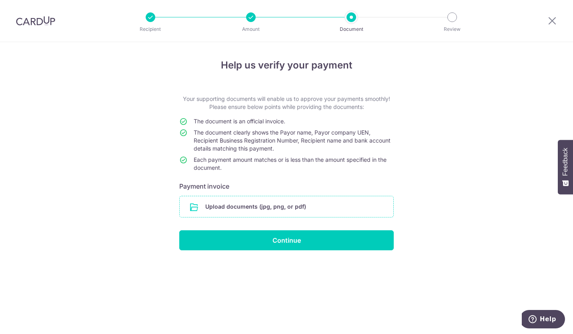
click at [198, 212] on input "file" at bounding box center [287, 206] width 214 height 21
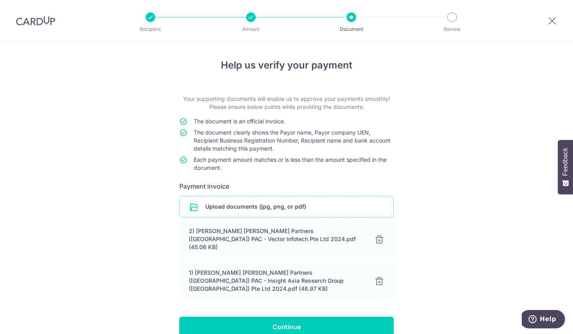
scroll to position [24, 0]
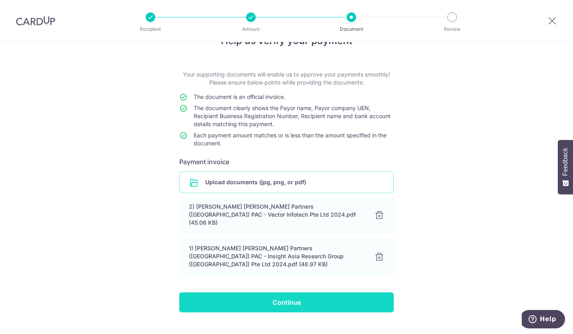
click at [308, 292] on input "Continue" at bounding box center [286, 302] width 215 height 20
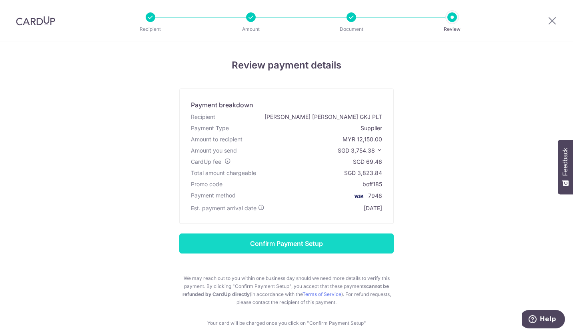
click at [312, 240] on input "Confirm Payment Setup" at bounding box center [286, 243] width 215 height 20
